Goal: Find specific page/section: Find specific page/section

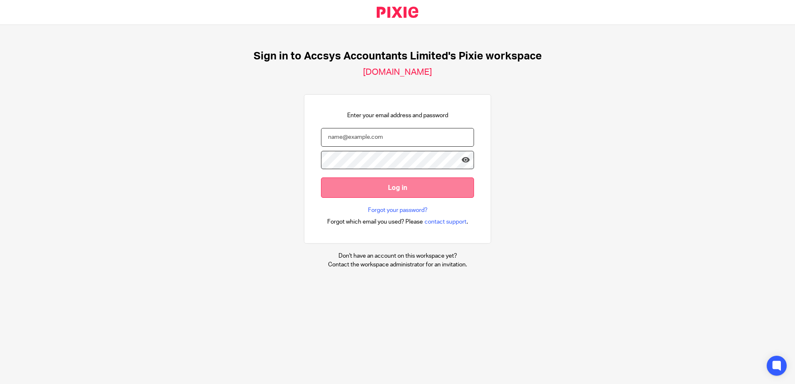
type input "[PERSON_NAME][EMAIL_ADDRESS][DOMAIN_NAME]"
click at [388, 192] on input "Log in" at bounding box center [397, 188] width 153 height 20
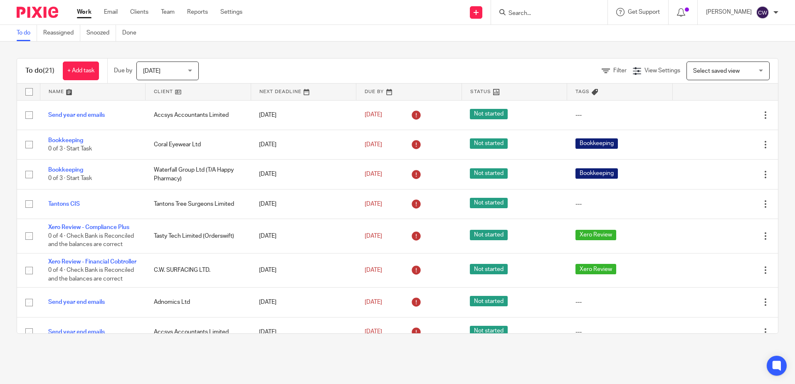
click at [519, 15] on input "Search" at bounding box center [545, 13] width 75 height 7
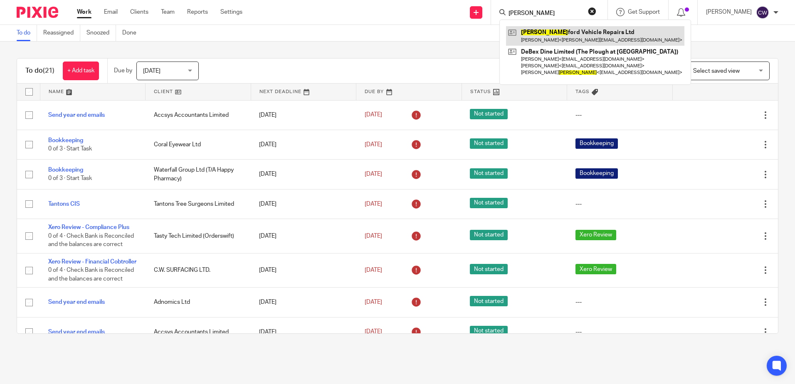
type input "ayles"
click at [590, 42] on link at bounding box center [595, 35] width 178 height 19
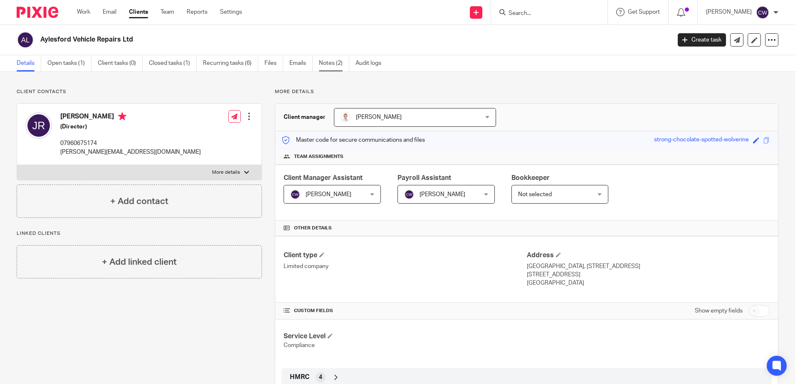
click at [331, 64] on link "Notes (2)" at bounding box center [334, 63] width 30 height 16
